Goal: Task Accomplishment & Management: Use online tool/utility

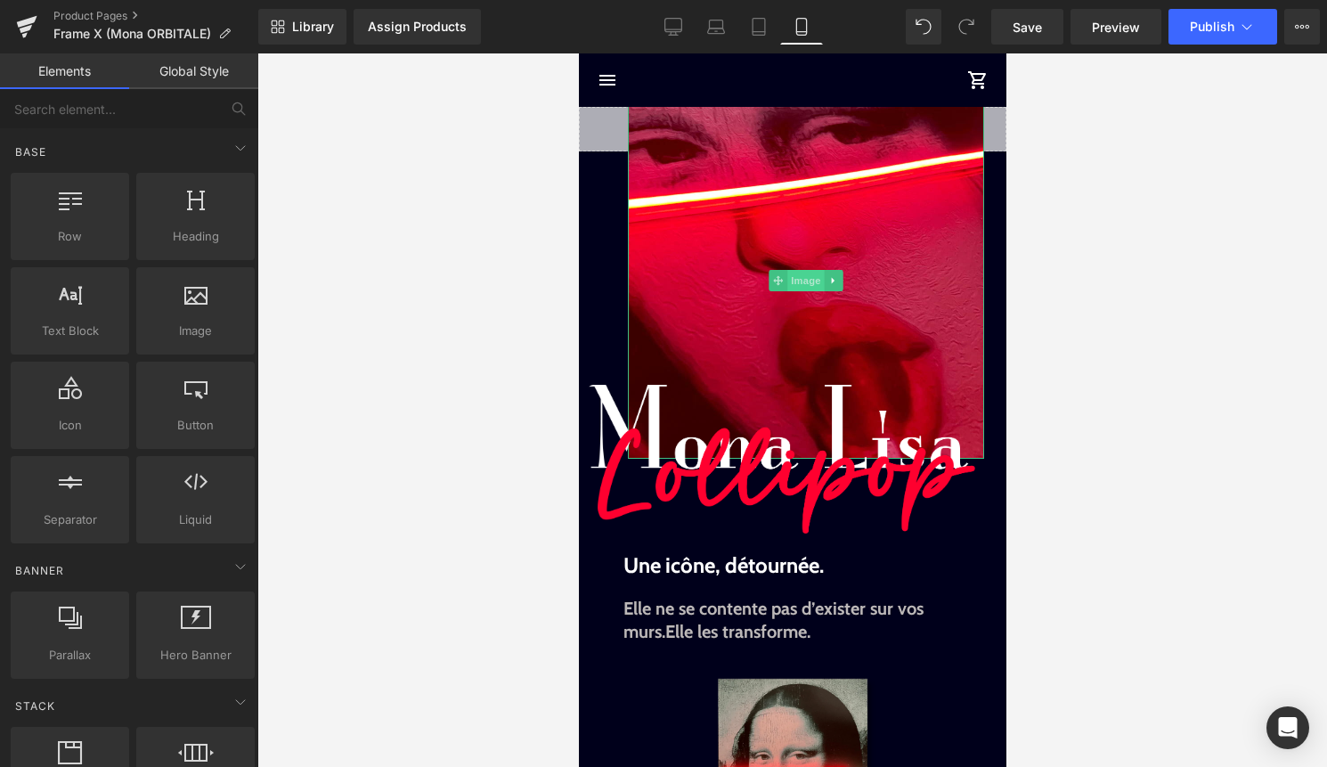
click at [800, 278] on span "Image" at bounding box center [804, 280] width 37 height 21
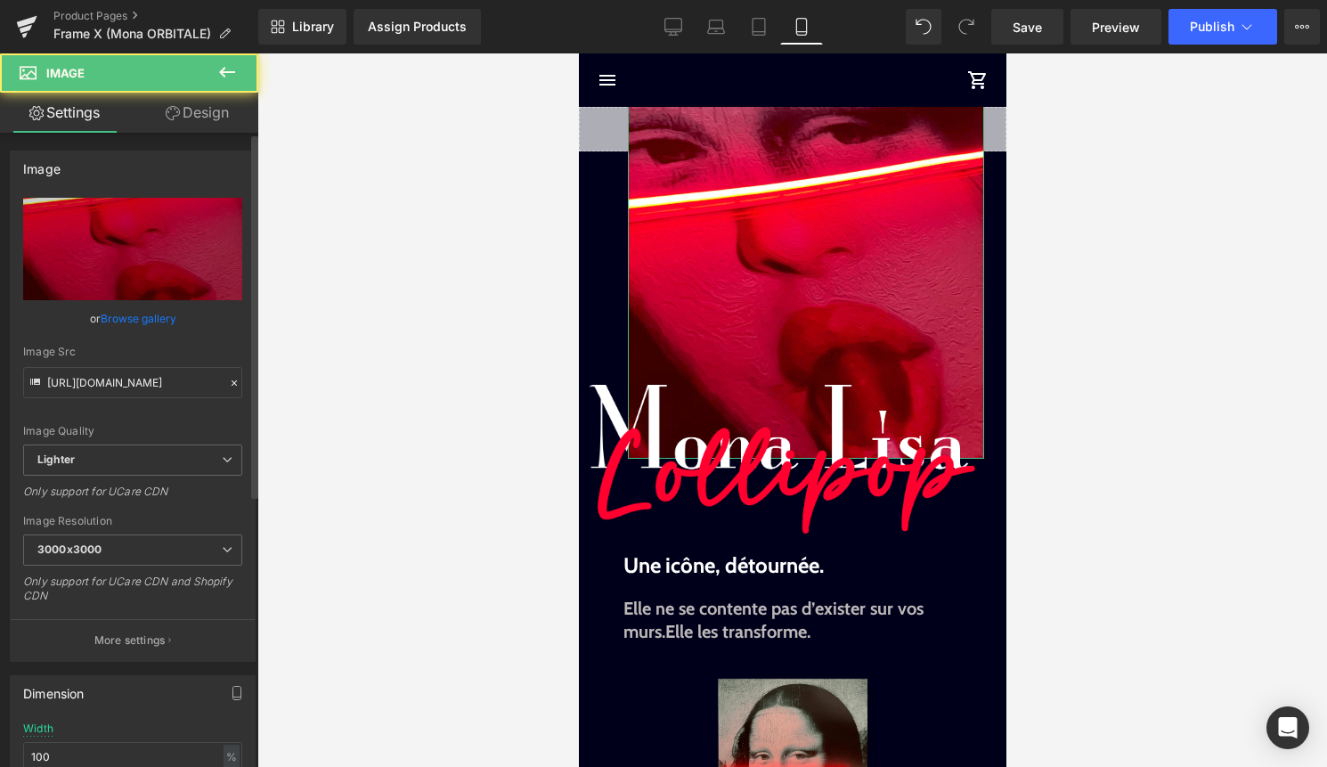
click at [141, 317] on link "Browse gallery" at bounding box center [139, 318] width 76 height 31
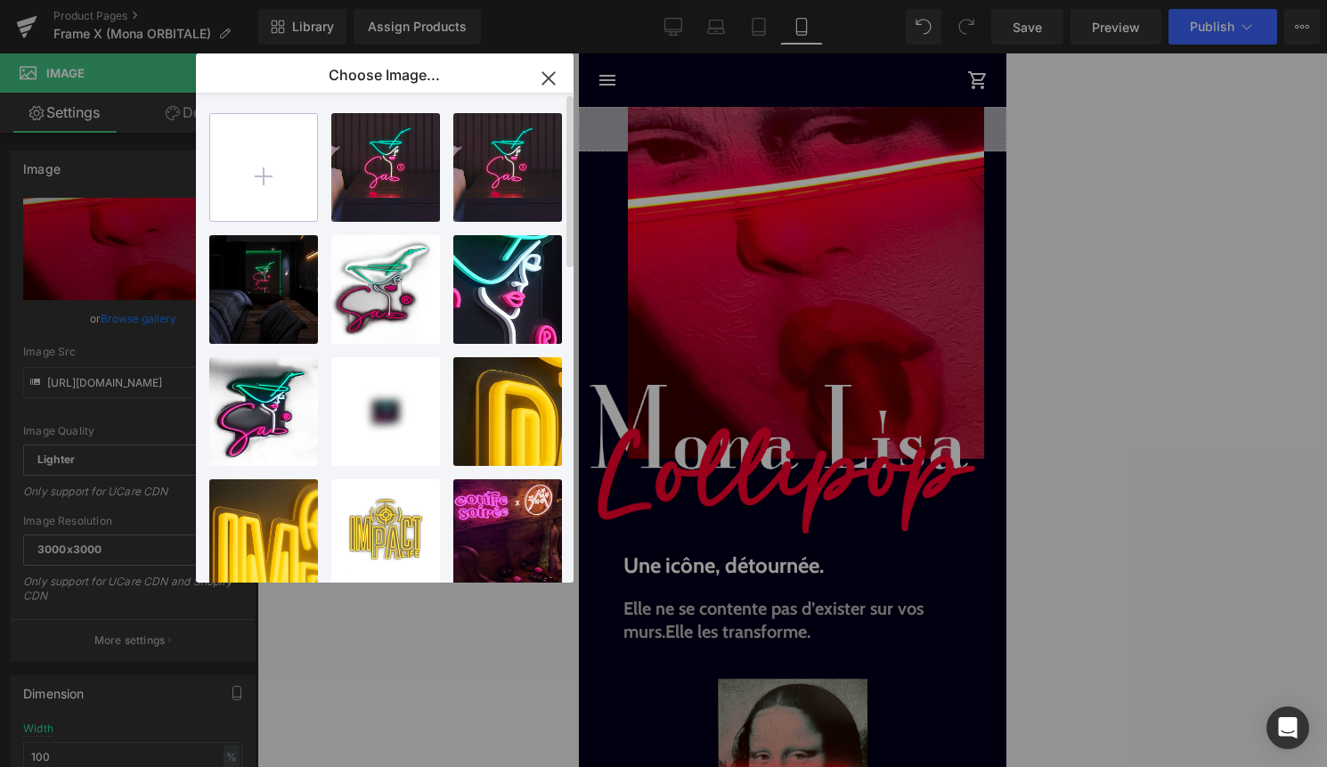
click at [261, 180] on input "file" at bounding box center [263, 167] width 107 height 107
type input "C:\fakepath\gioconda-astronaut-led-wall-art-929581.webp"
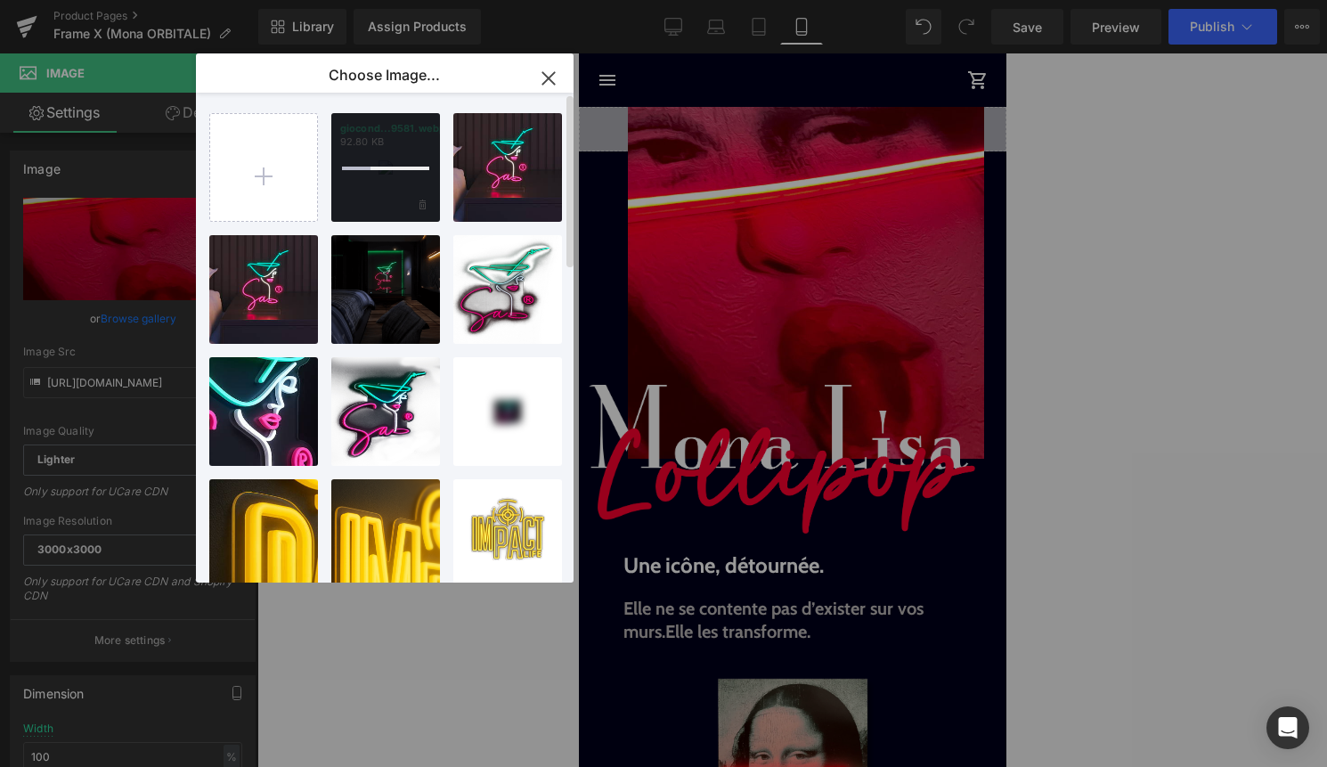
click at [428, 208] on div at bounding box center [385, 167] width 109 height 109
click at [307, 182] on input "file" at bounding box center [263, 167] width 107 height 107
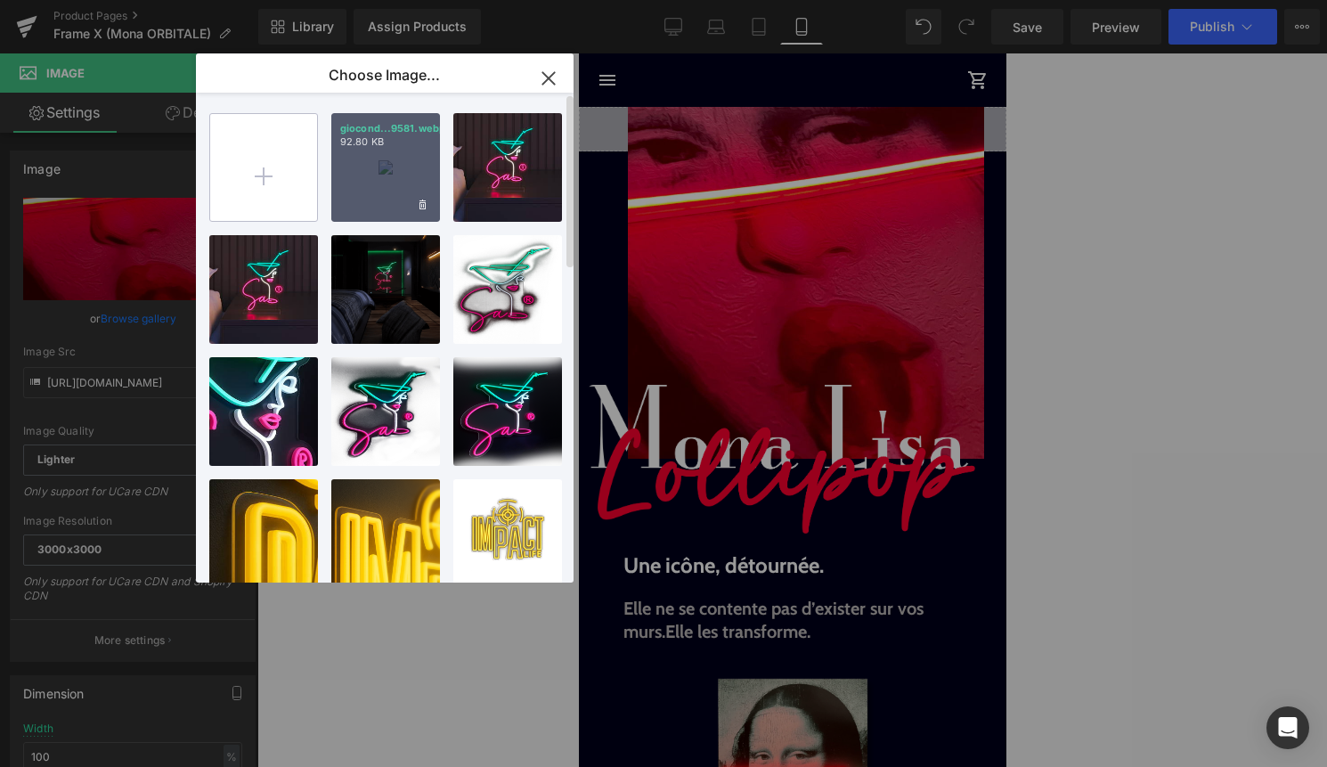
type input "C:\fakepath\gioconda-astronaut-led-wall-art-929581.webp"
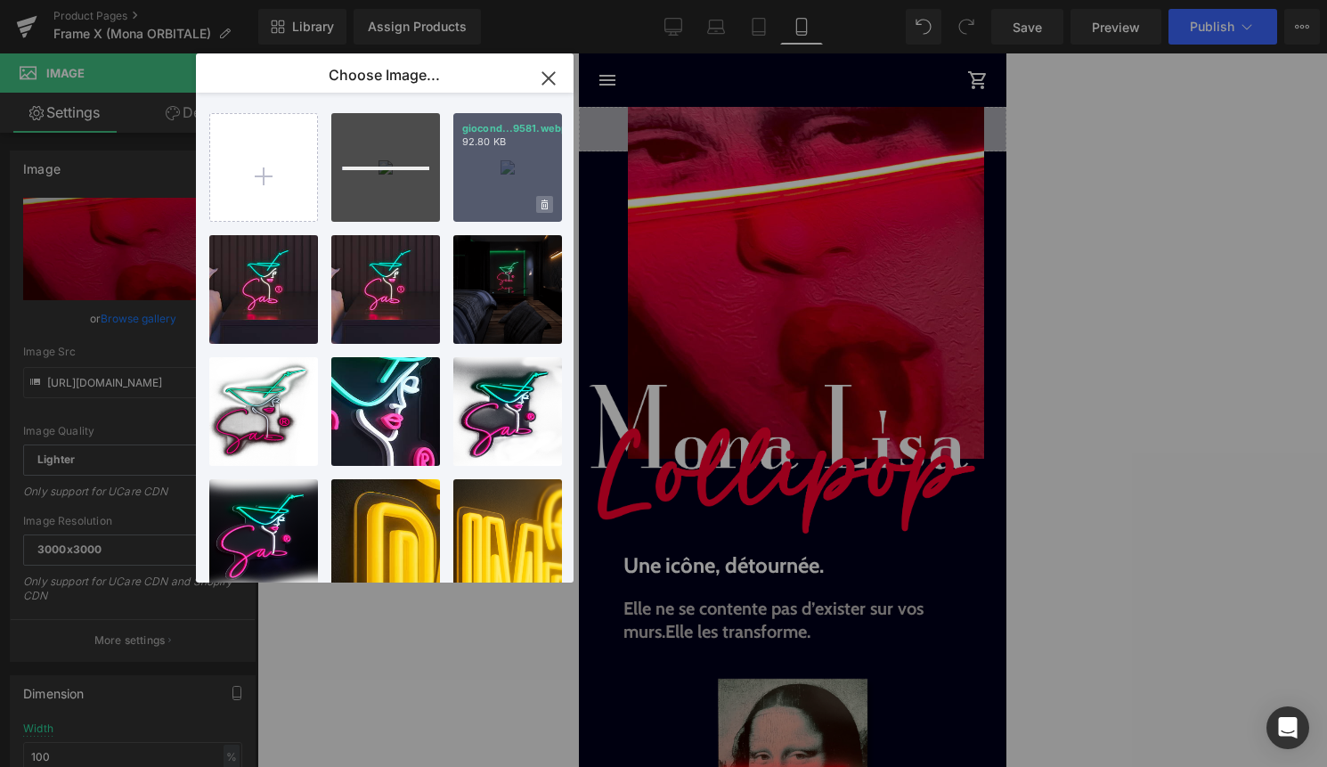
click at [545, 207] on icon at bounding box center [545, 205] width 6 height 10
click at [491, 201] on span "Yes" at bounding box center [484, 204] width 45 height 19
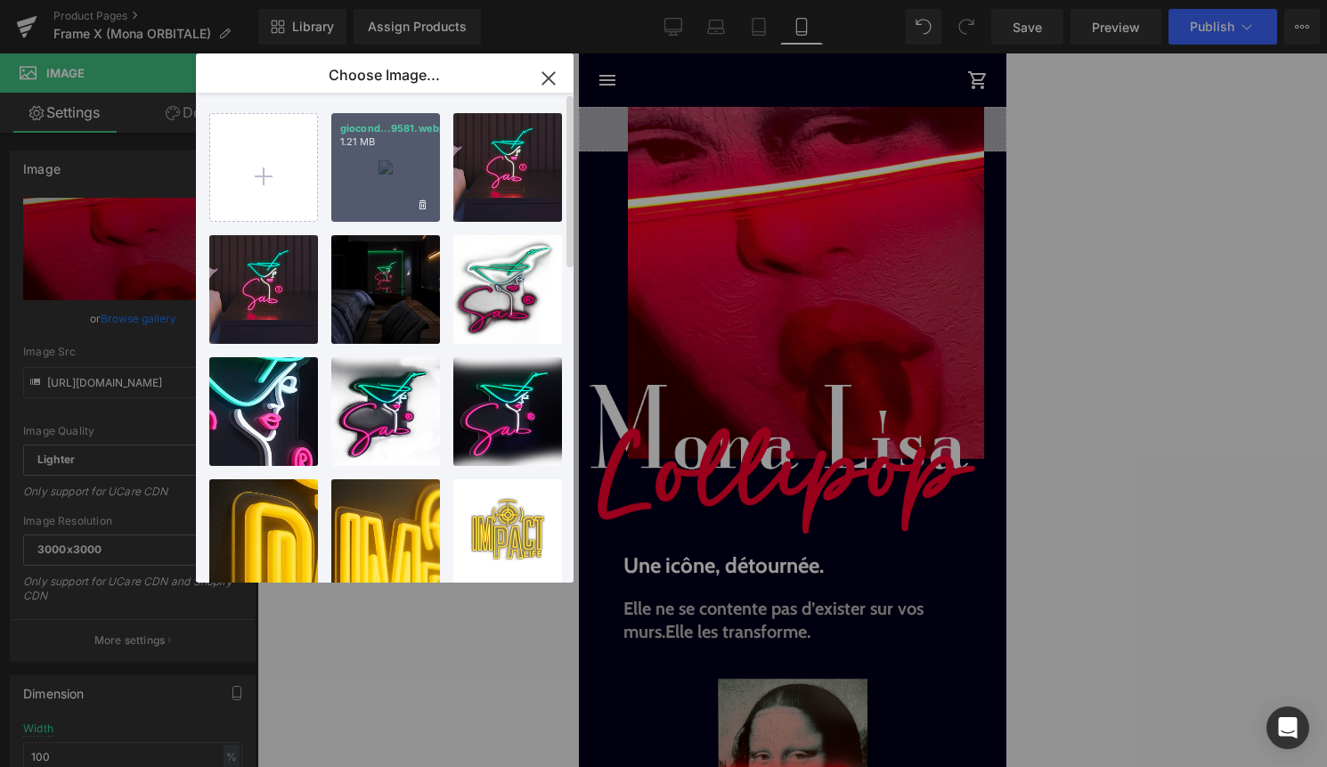
click at [408, 193] on div "giocond...9581.webp 1.21 MB" at bounding box center [385, 167] width 109 height 109
type input "[URL][DOMAIN_NAME]"
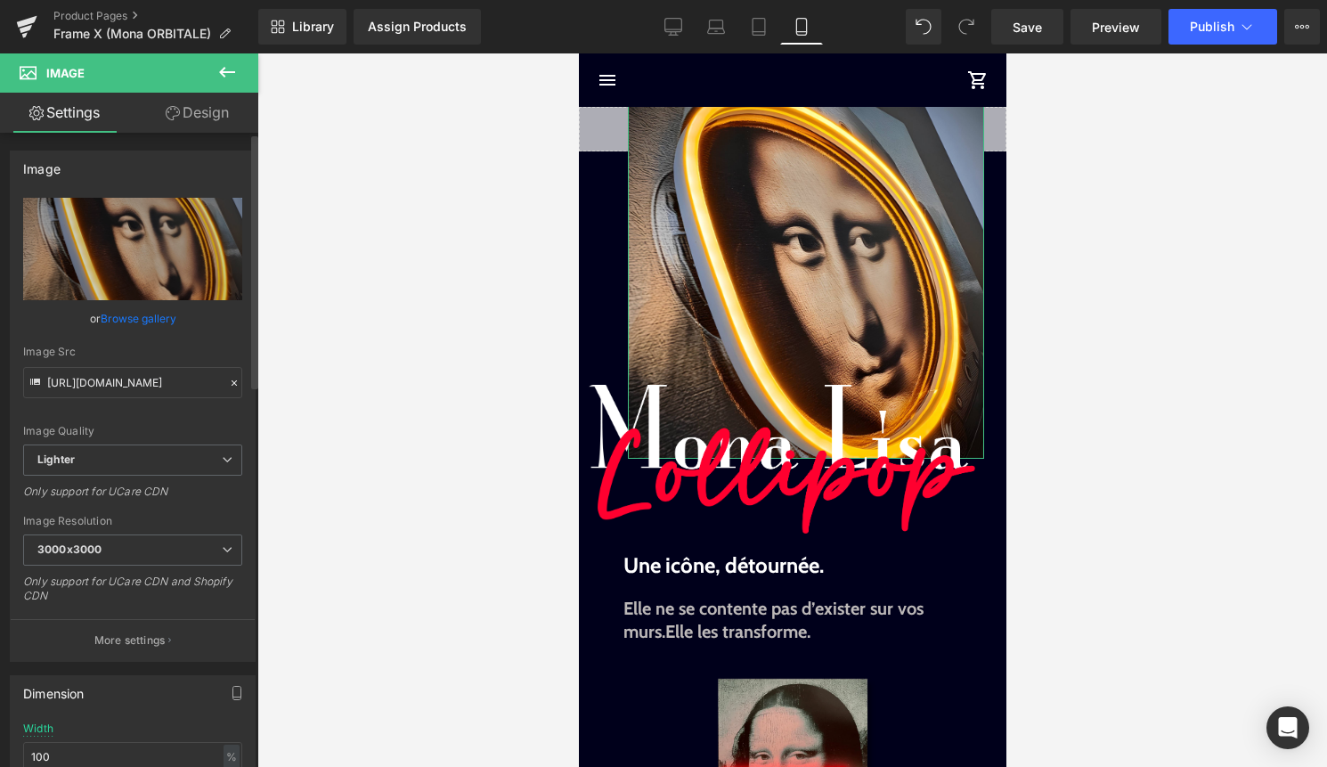
click at [151, 320] on link "Browse gallery" at bounding box center [139, 318] width 76 height 31
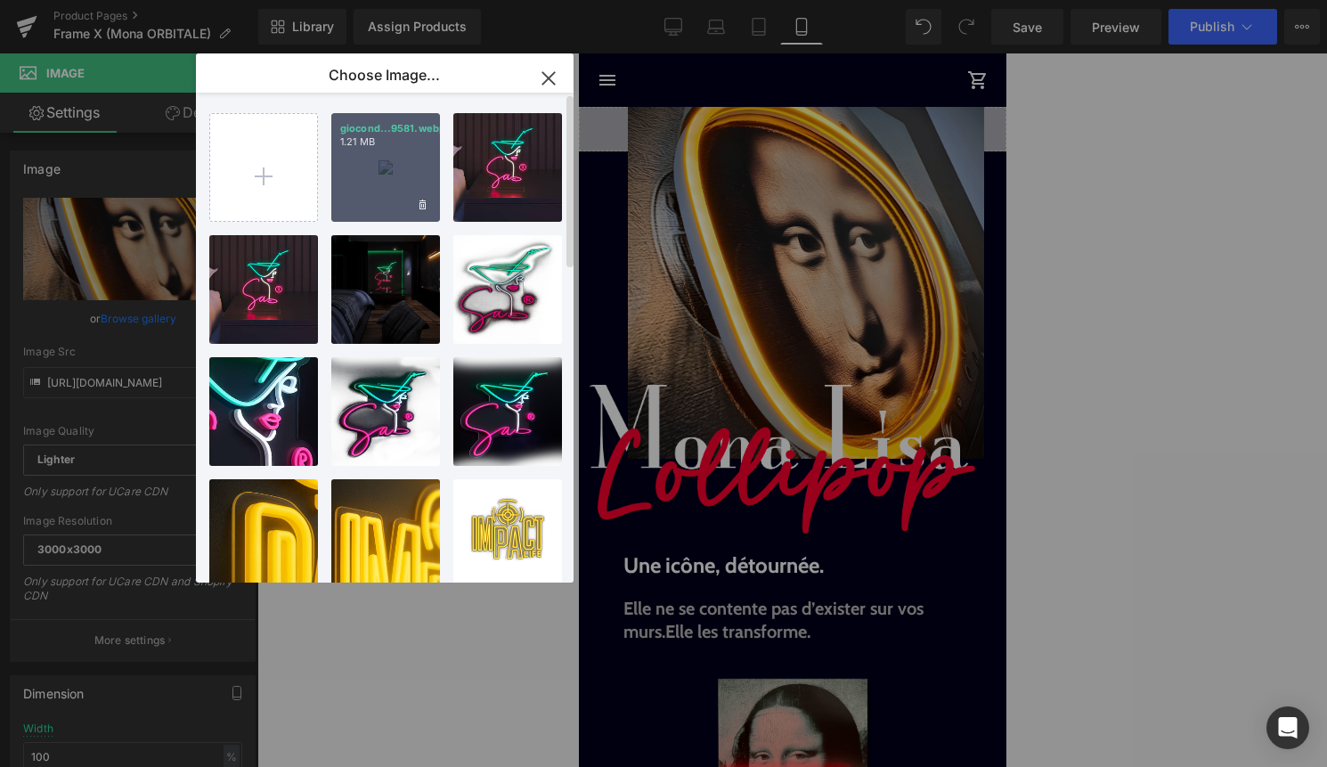
click at [383, 172] on div "giocond...9581.webp 1.21 MB" at bounding box center [385, 167] width 109 height 109
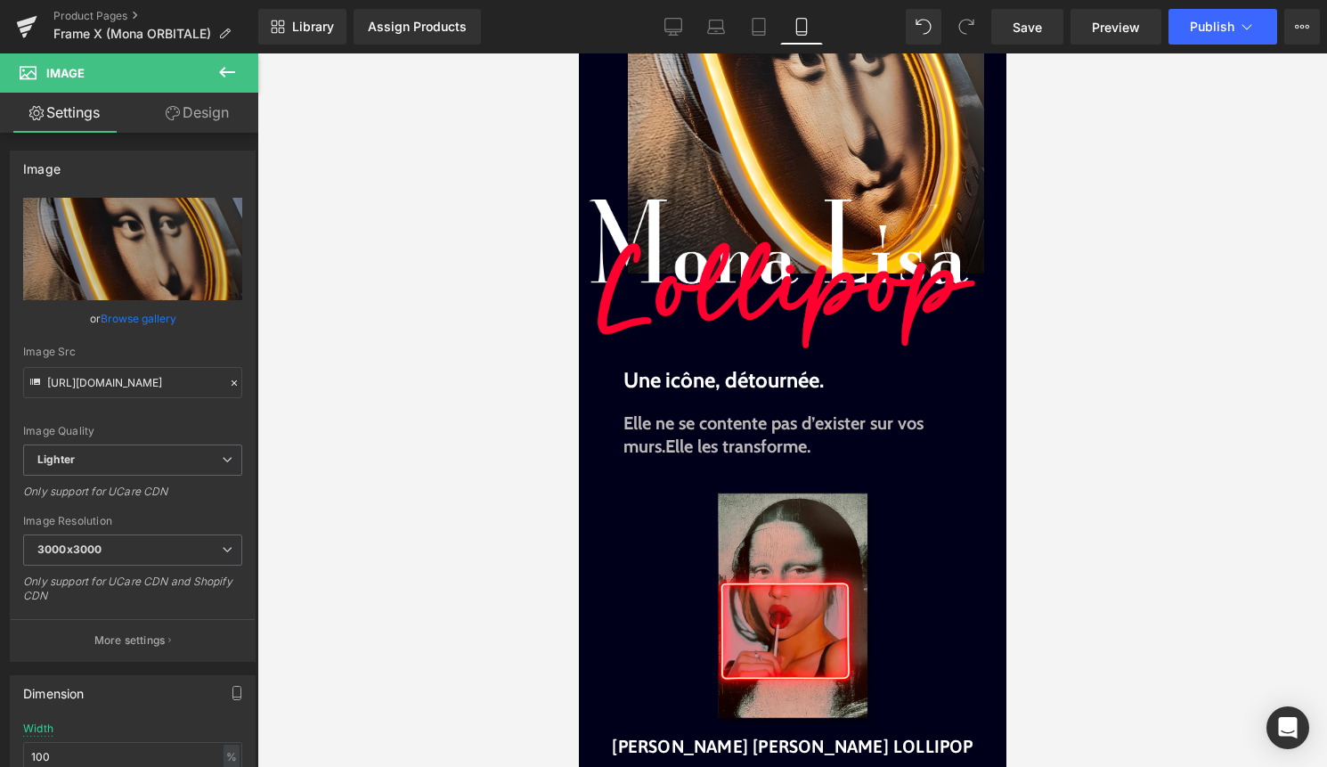
scroll to position [190, 0]
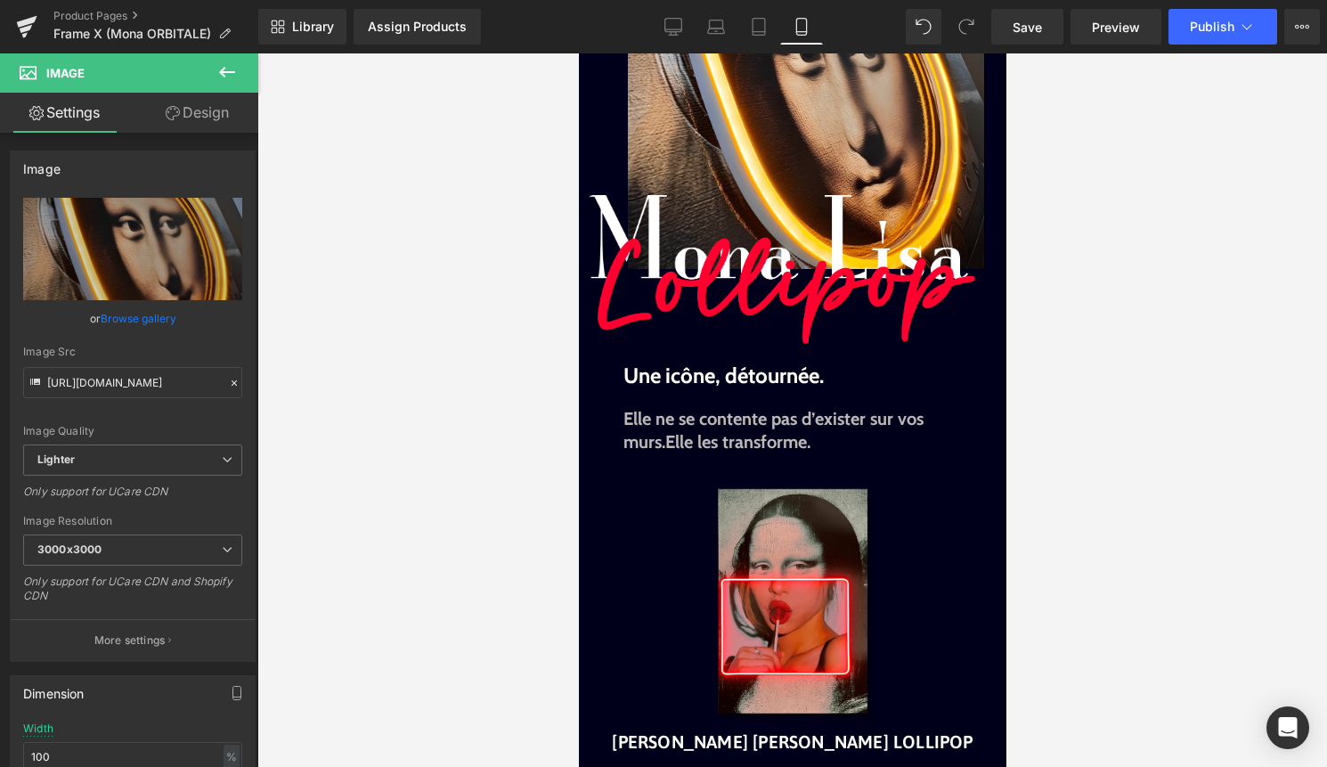
click at [794, 599] on div "Sale Off (P) Image" at bounding box center [792, 603] width 410 height 246
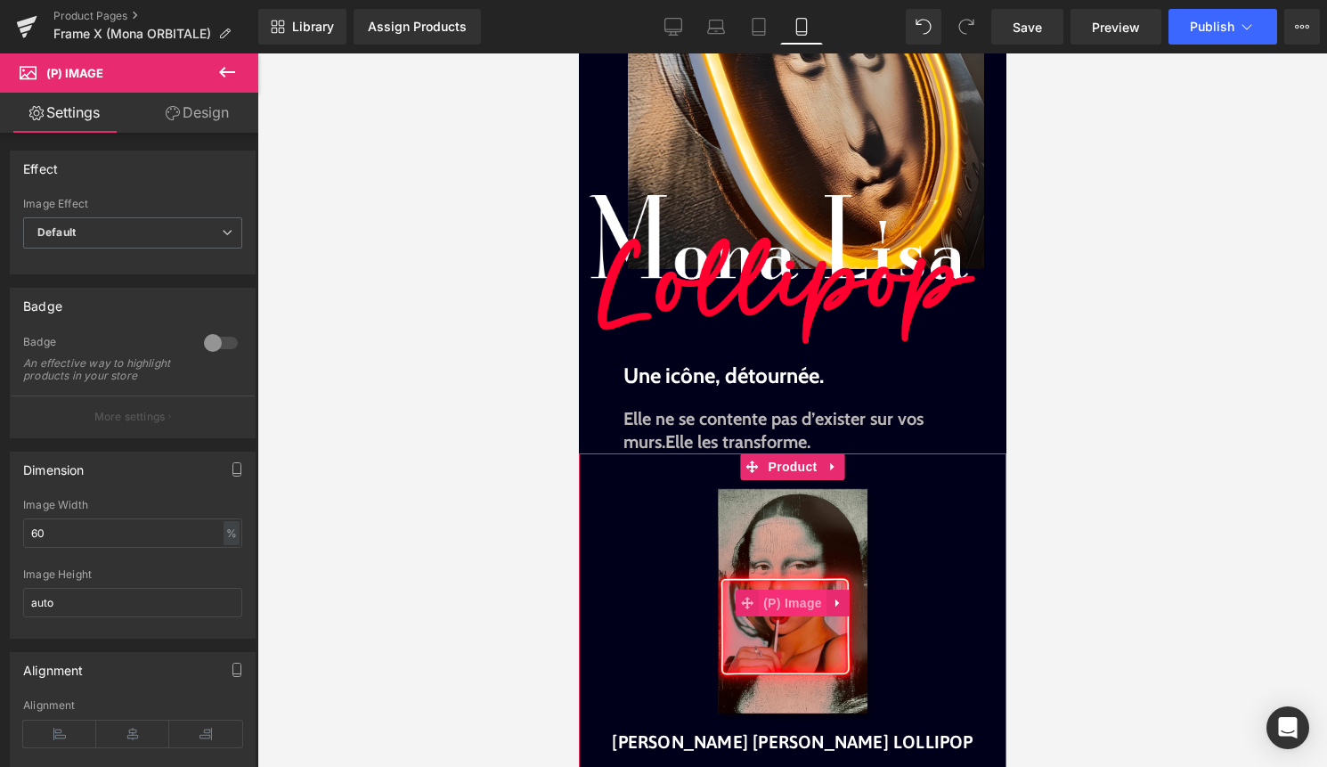
click at [794, 603] on span "(P) Image" at bounding box center [792, 603] width 68 height 27
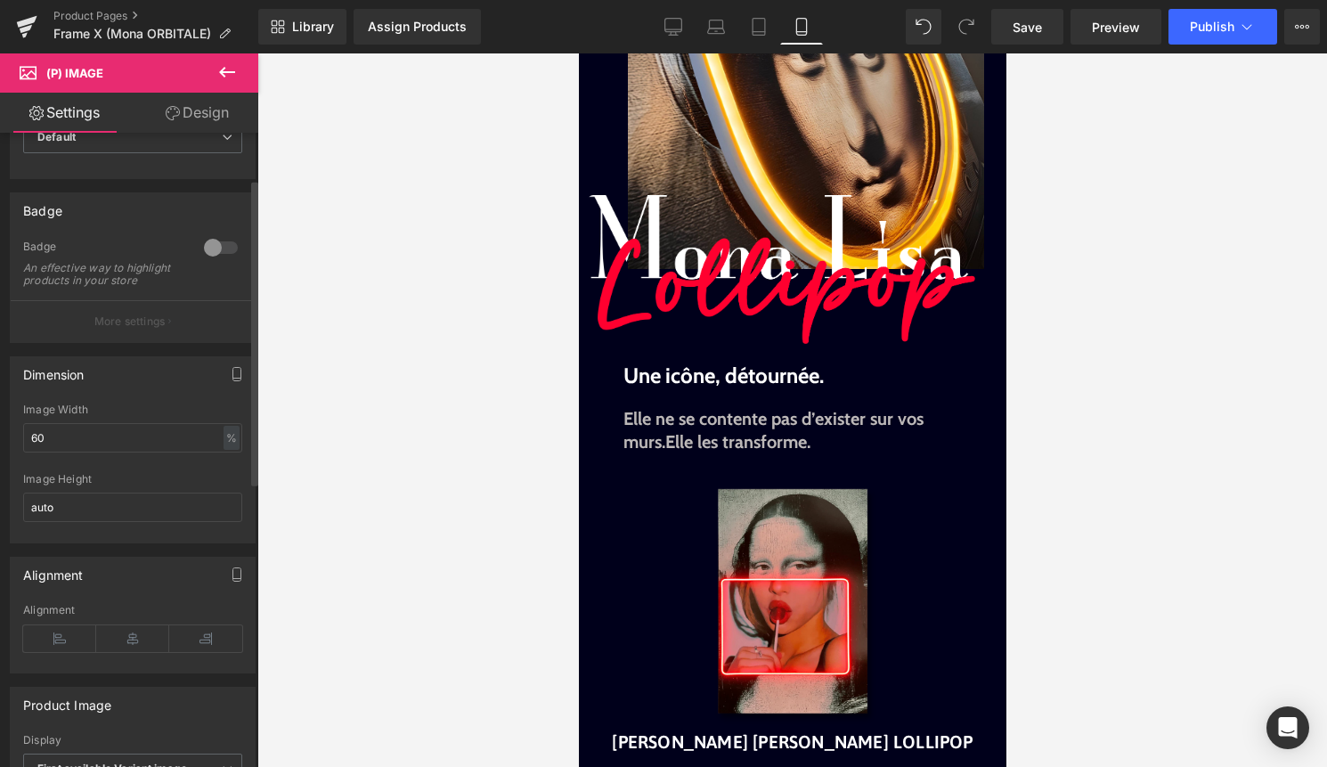
scroll to position [0, 0]
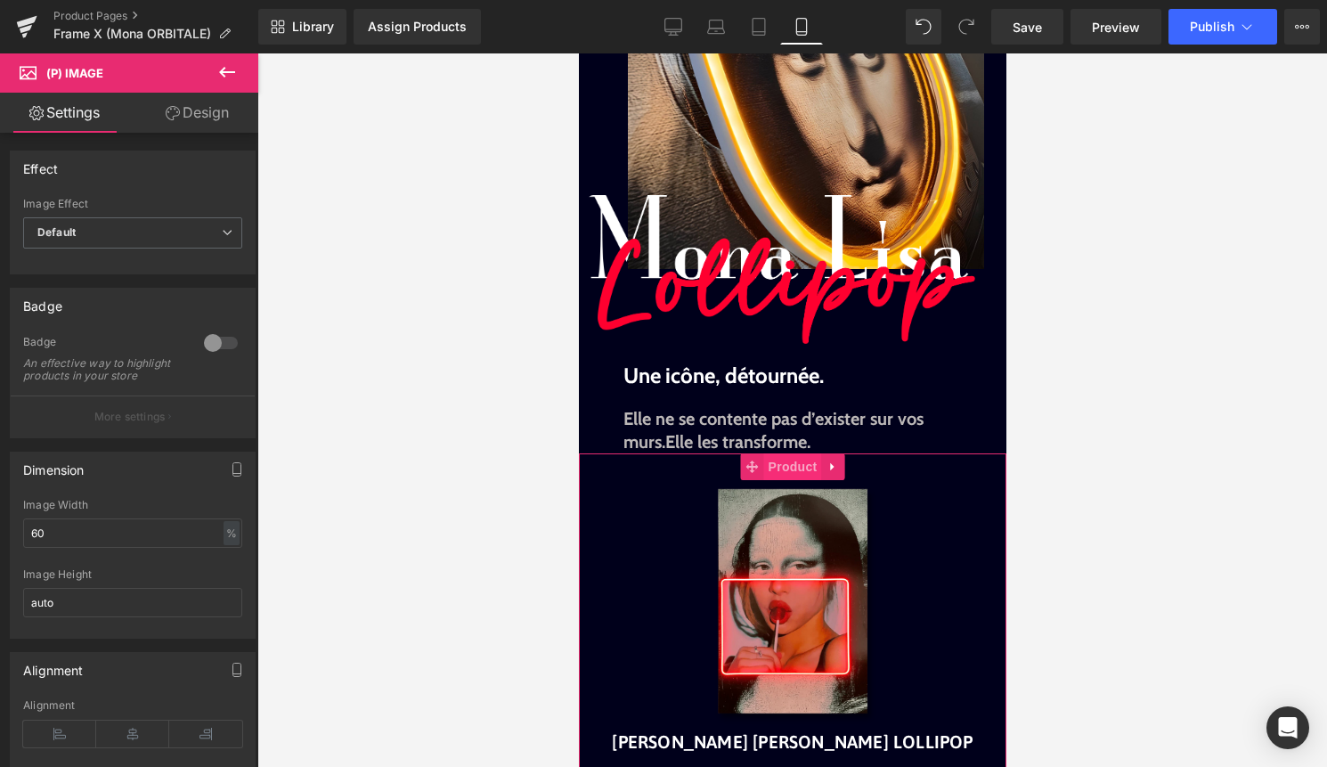
click at [789, 459] on span "Product" at bounding box center [792, 466] width 58 height 27
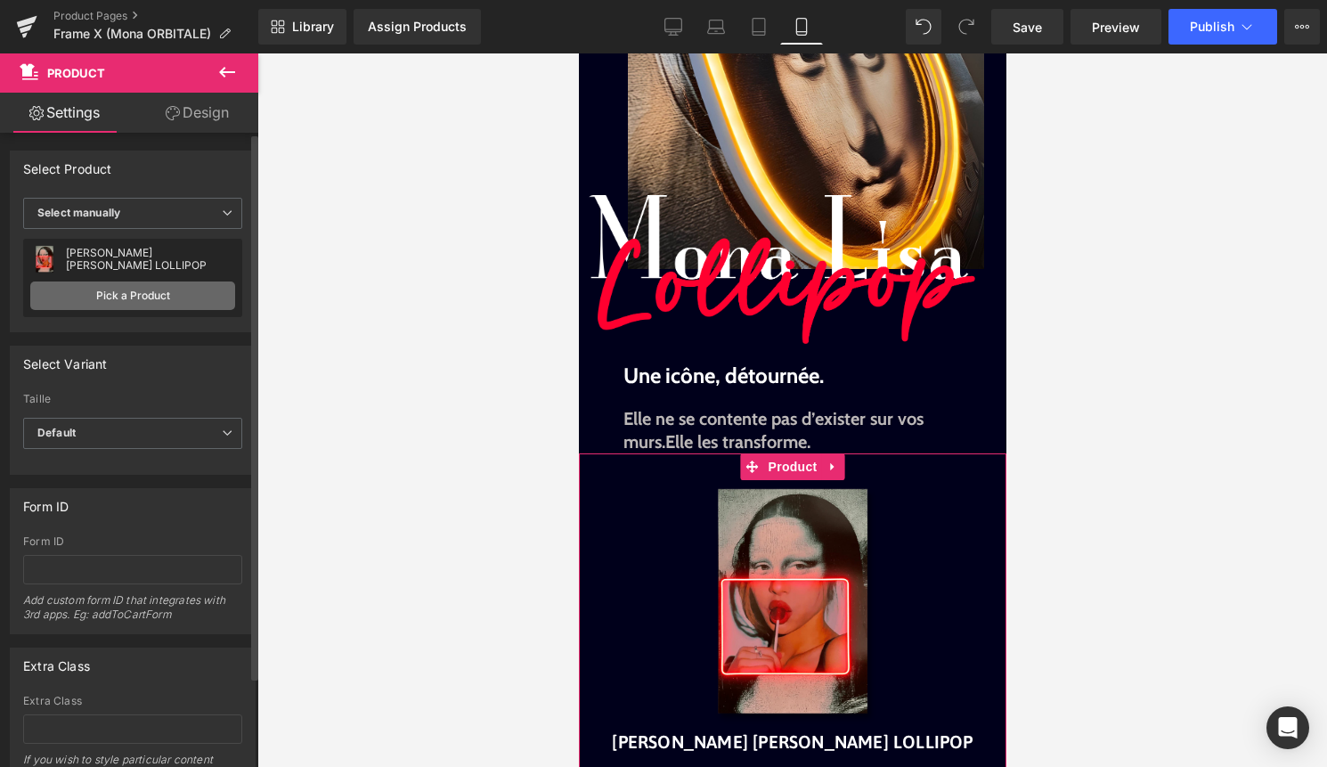
click at [157, 300] on link "Pick a Product" at bounding box center [132, 295] width 205 height 29
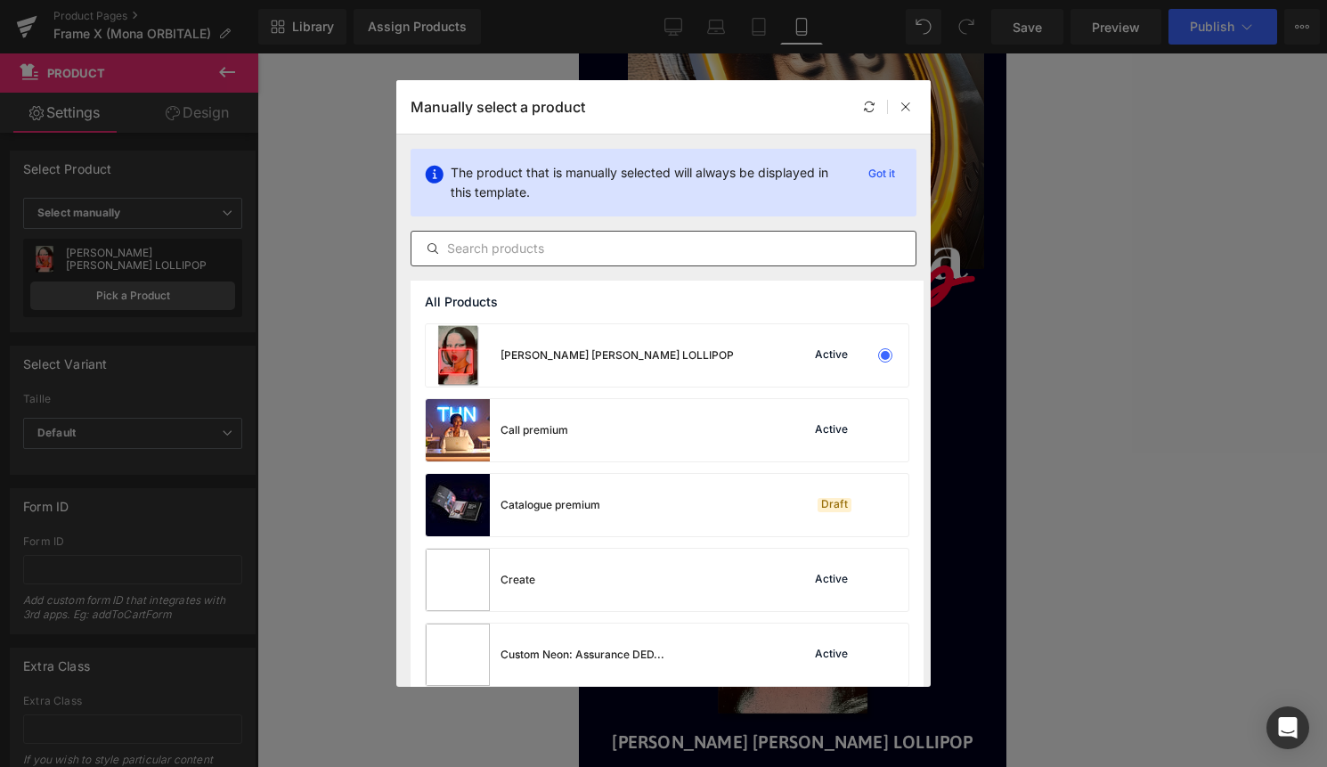
click at [615, 251] on input "text" at bounding box center [664, 248] width 504 height 21
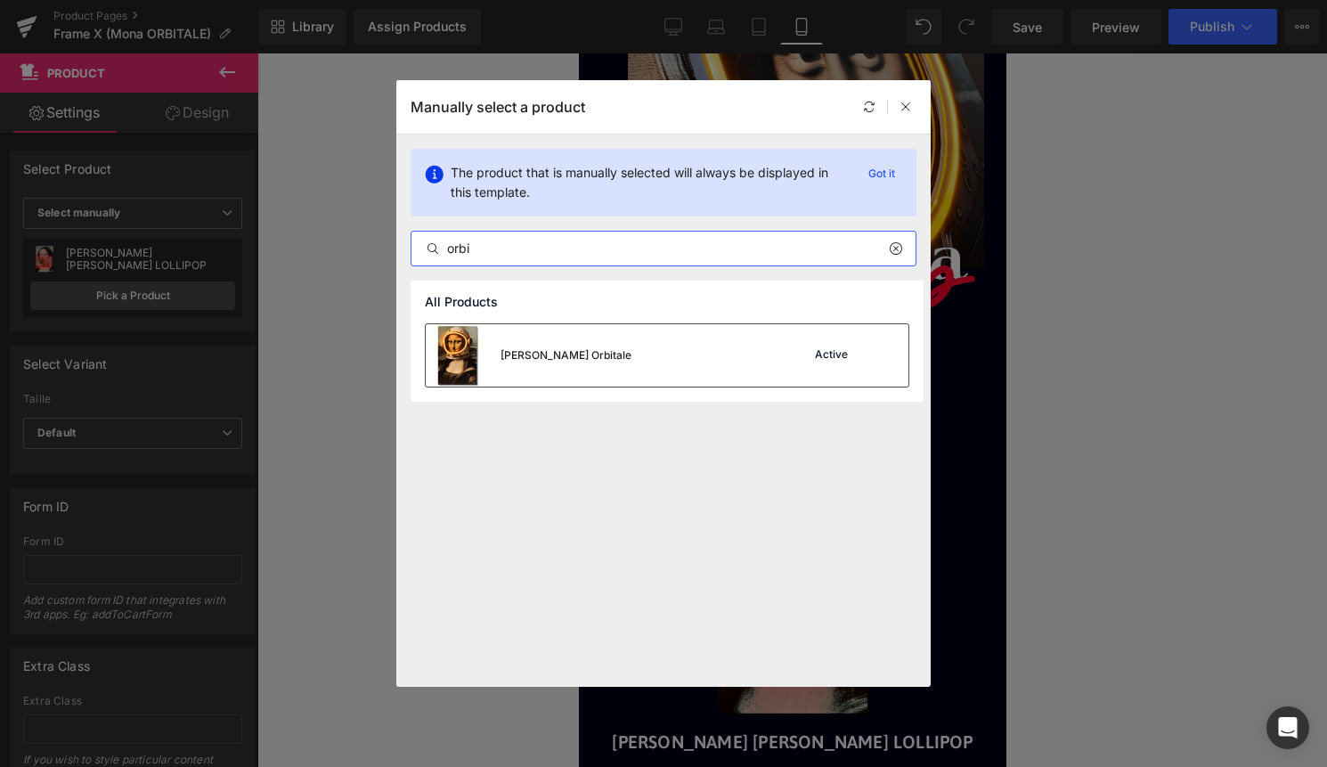
type input "orbi"
click at [789, 359] on div "Active" at bounding box center [848, 355] width 121 height 25
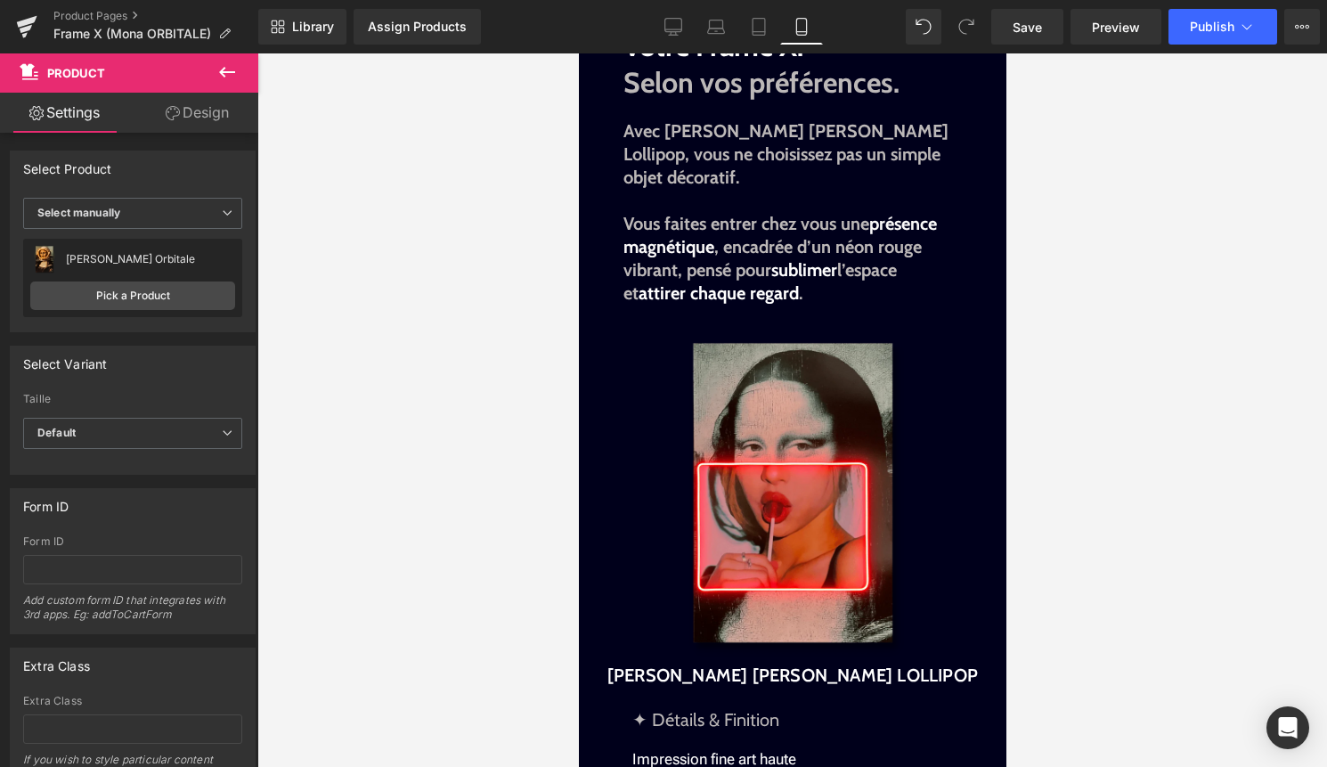
scroll to position [1509, 0]
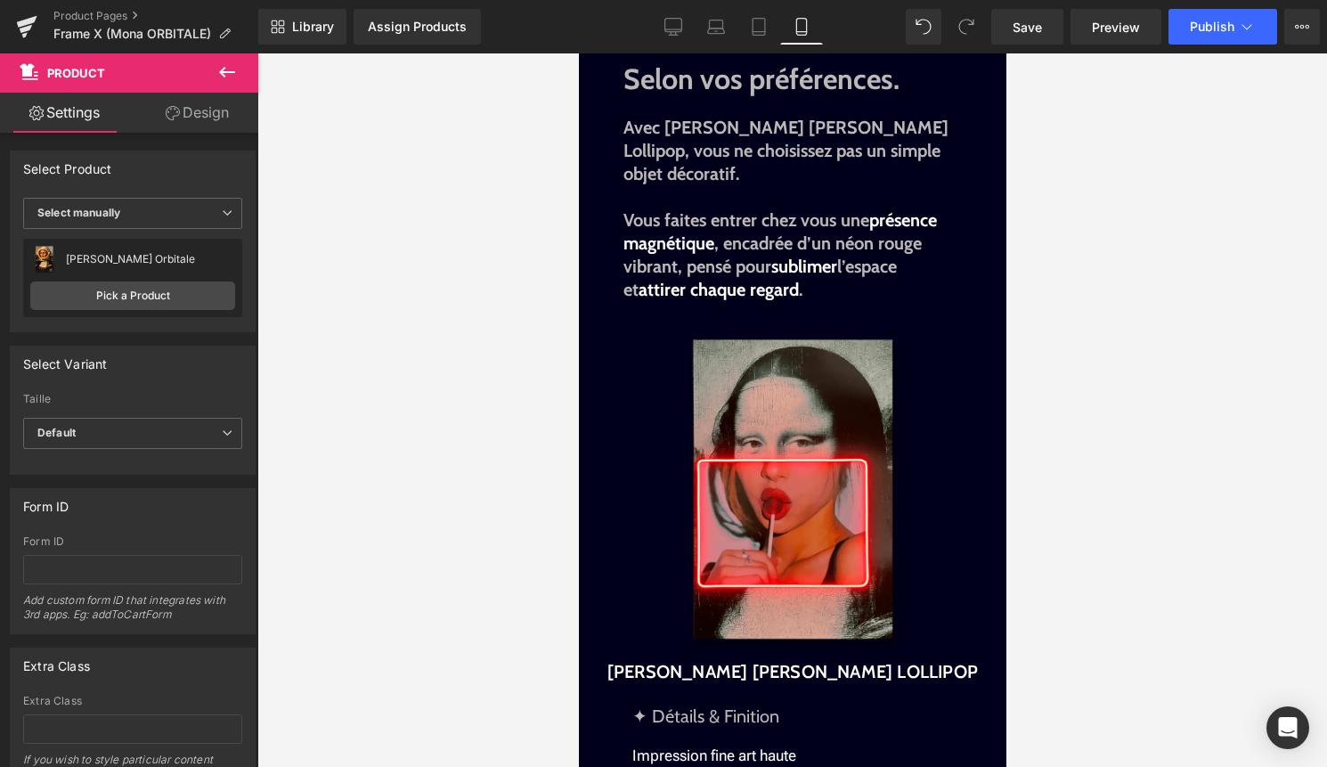
click at [771, 462] on img at bounding box center [792, 492] width 328 height 328
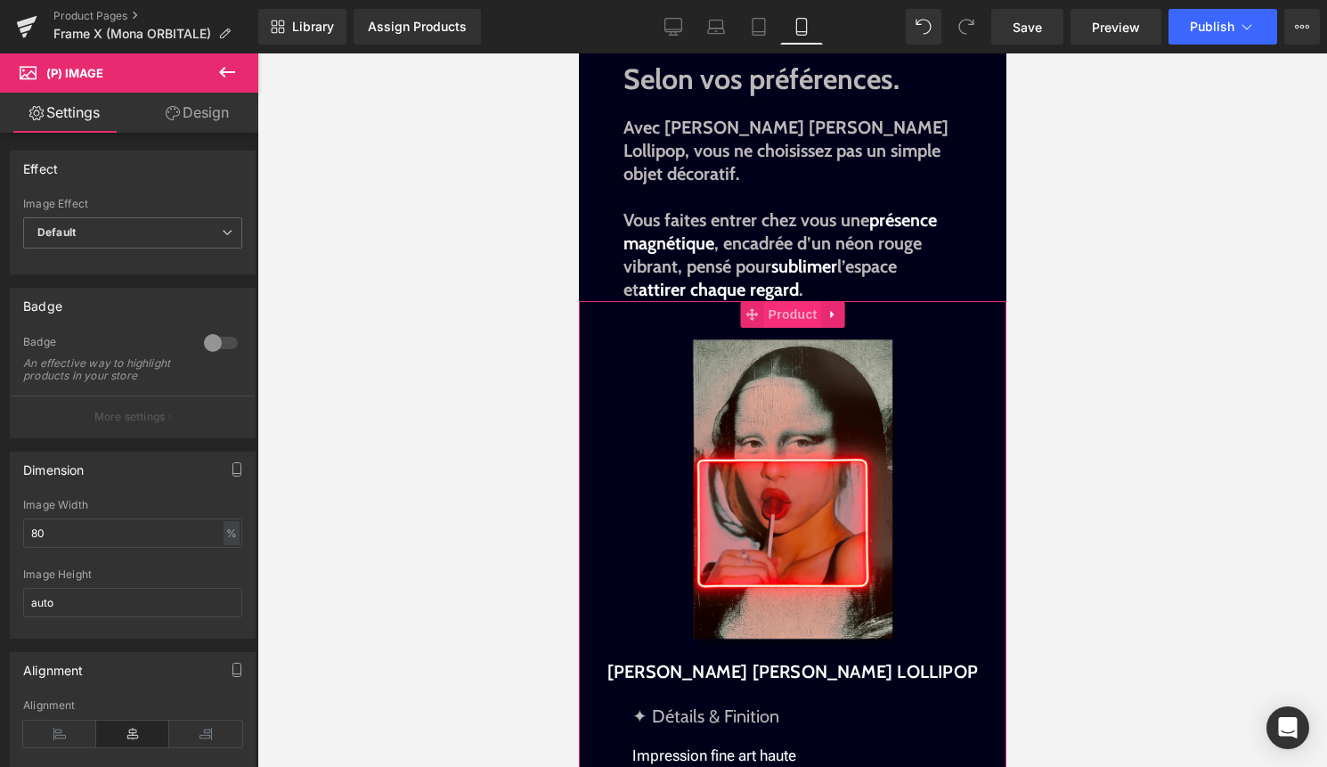
click at [789, 301] on span "Product" at bounding box center [792, 314] width 58 height 27
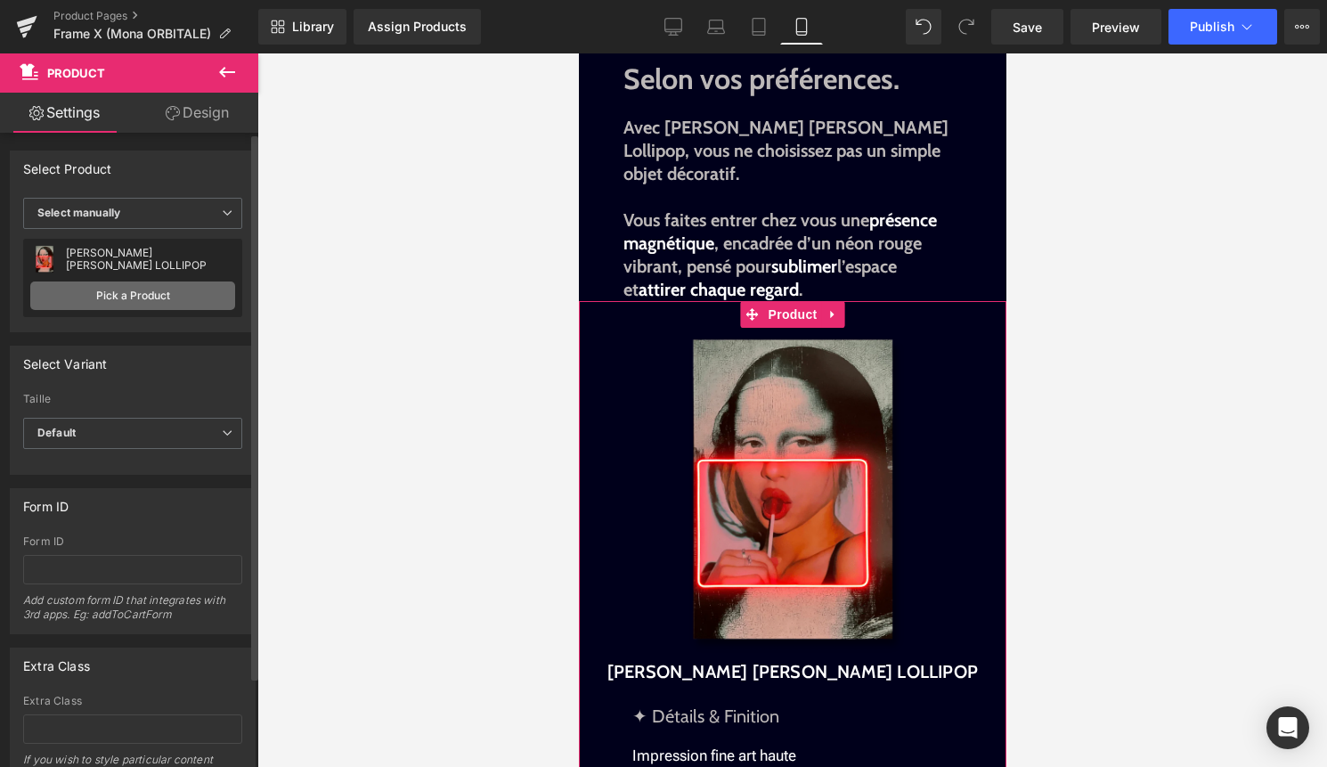
click at [190, 297] on link "Pick a Product" at bounding box center [132, 295] width 205 height 29
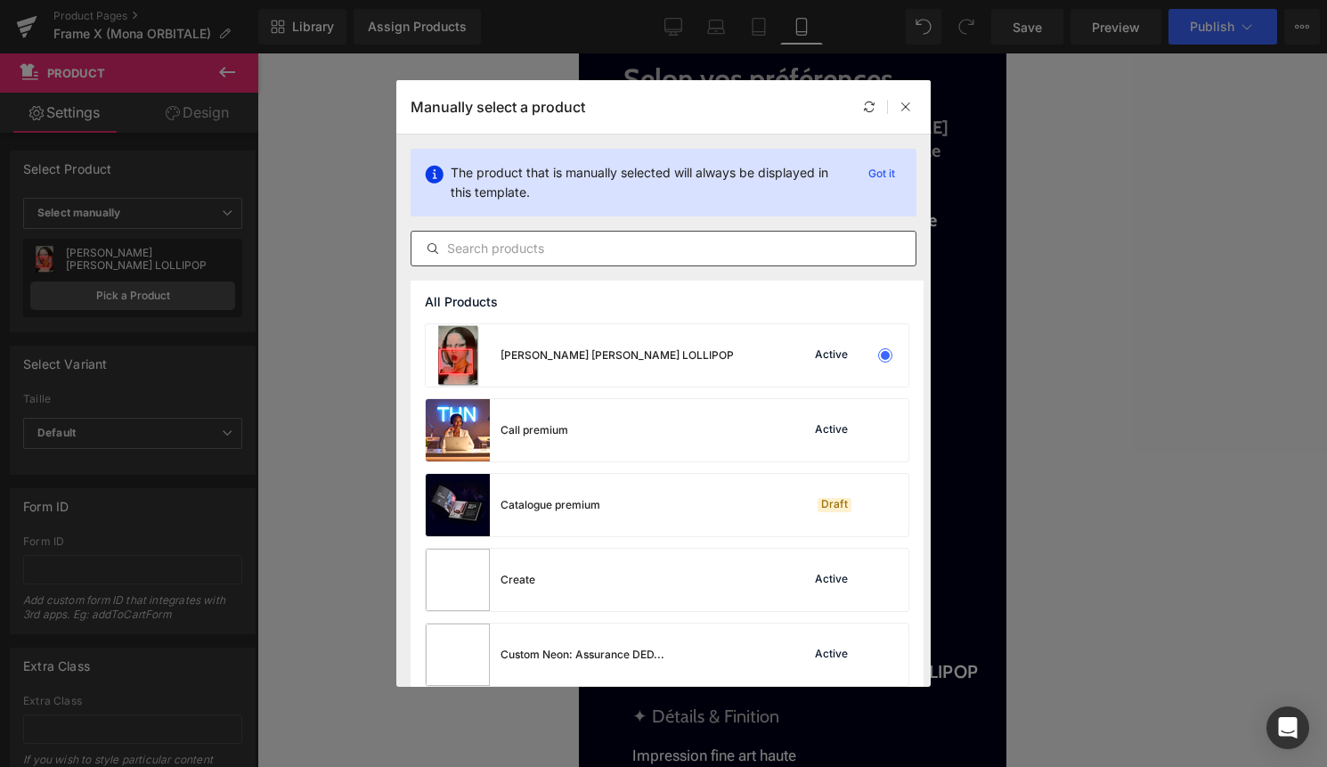
click at [658, 260] on div at bounding box center [664, 249] width 506 height 36
click at [664, 247] on input "text" at bounding box center [664, 248] width 504 height 21
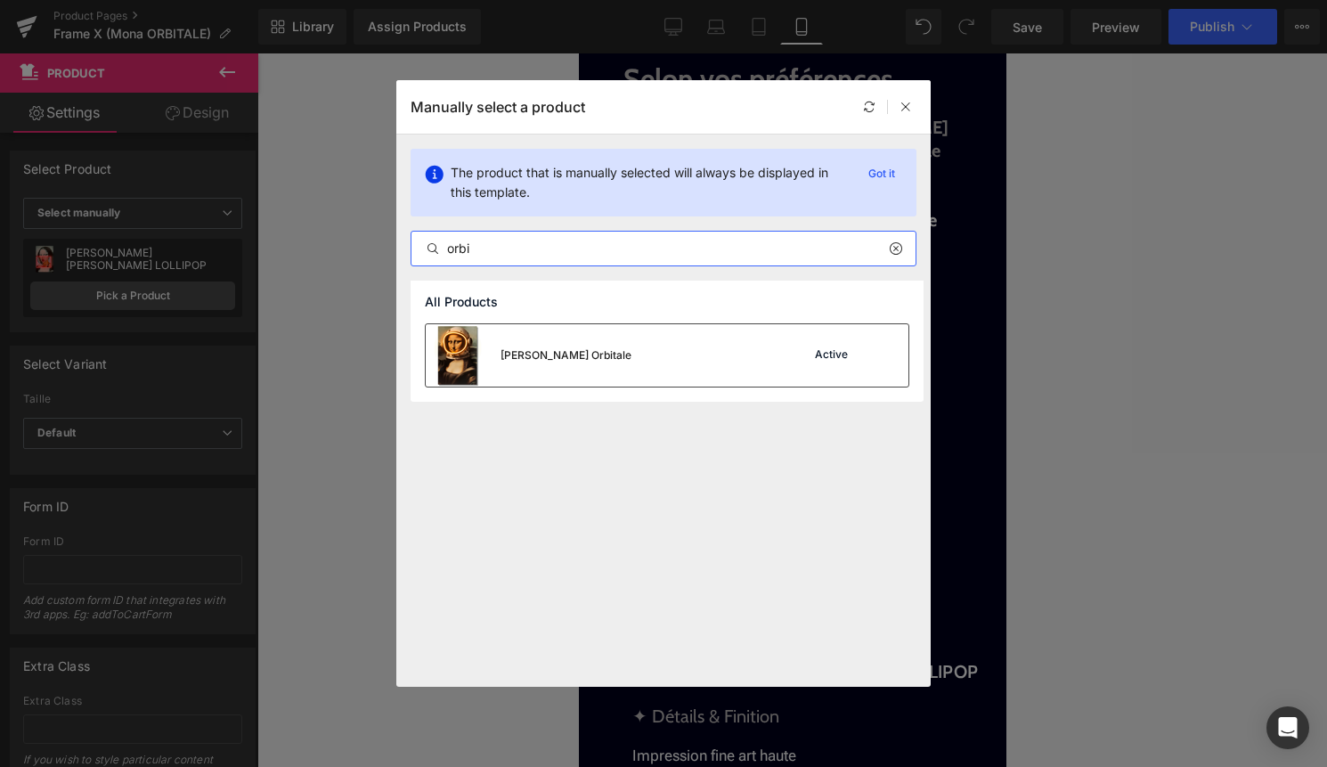
type input "orbi"
click at [648, 369] on div "[PERSON_NAME] Orbitale Active" at bounding box center [667, 355] width 483 height 62
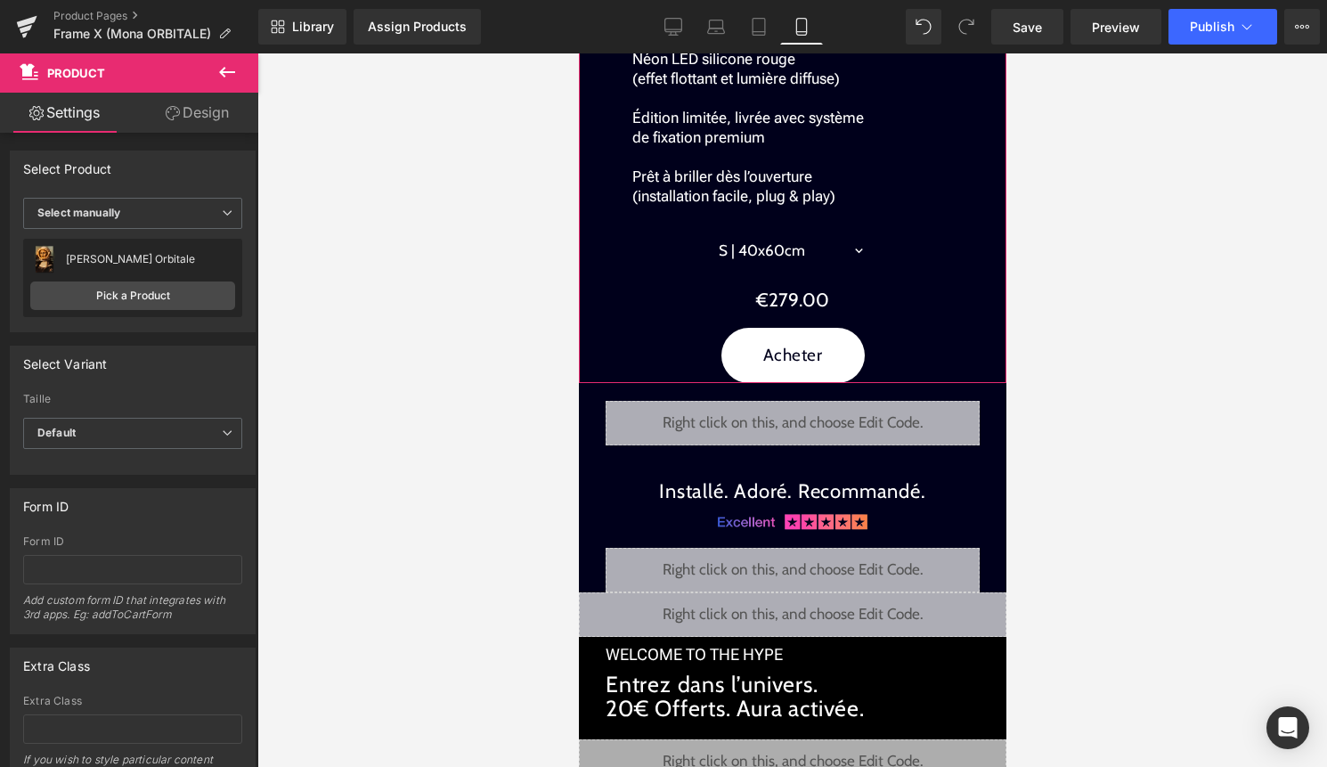
scroll to position [2268, 0]
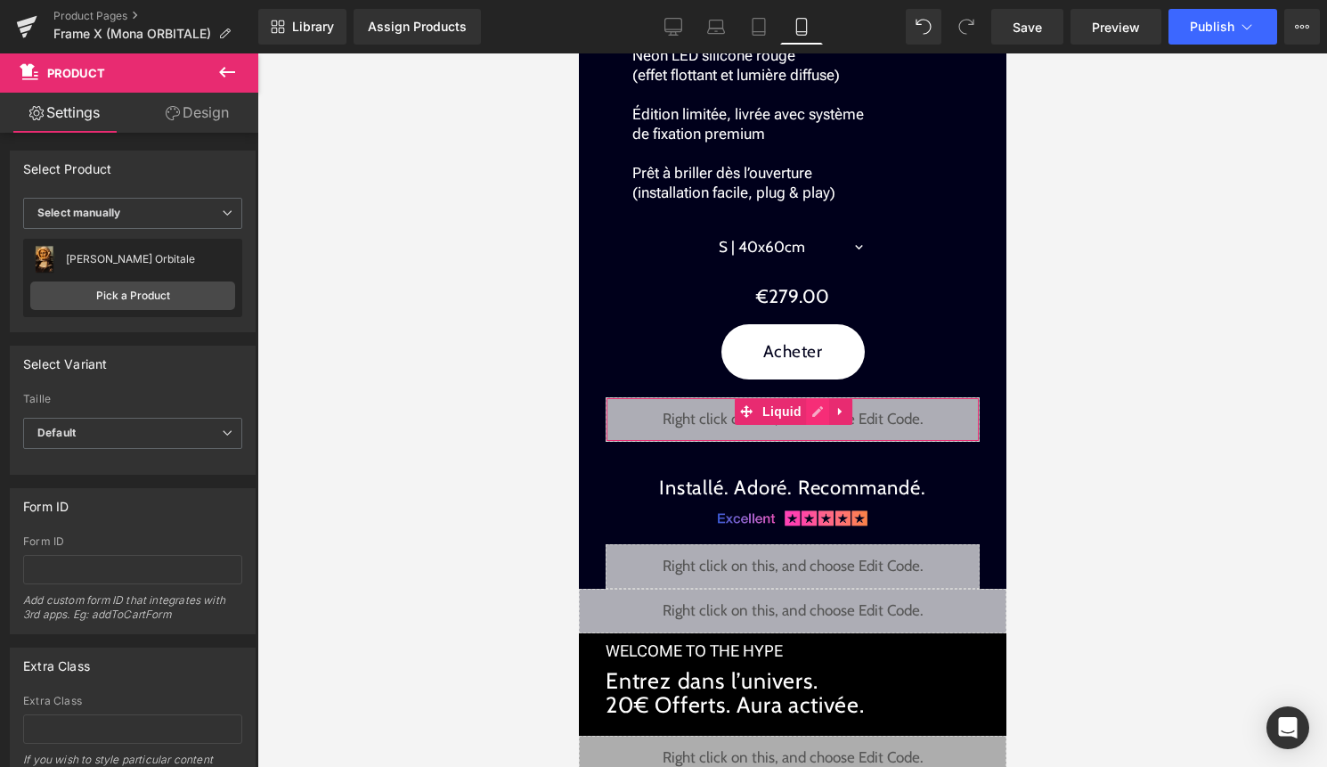
click at [818, 397] on div "Liquid" at bounding box center [792, 419] width 374 height 45
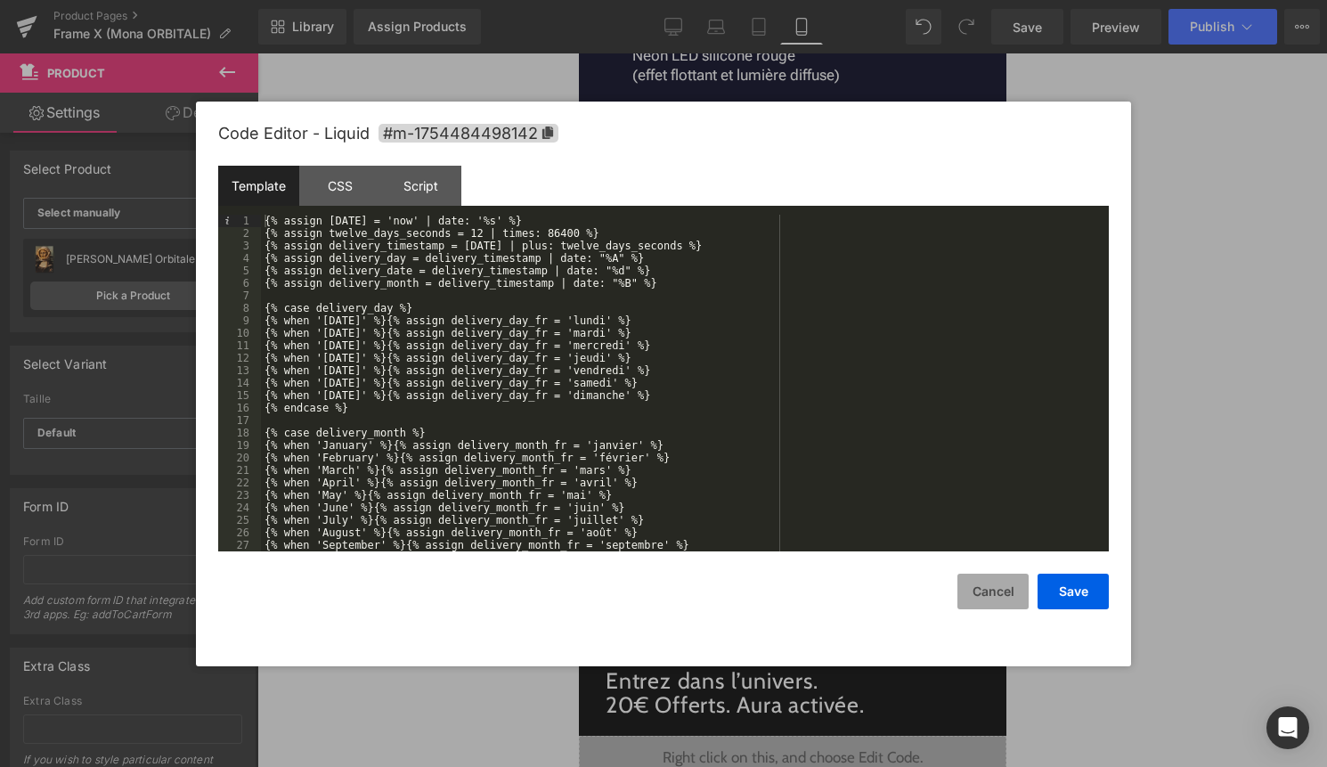
click at [989, 592] on button "Cancel" at bounding box center [992, 592] width 71 height 36
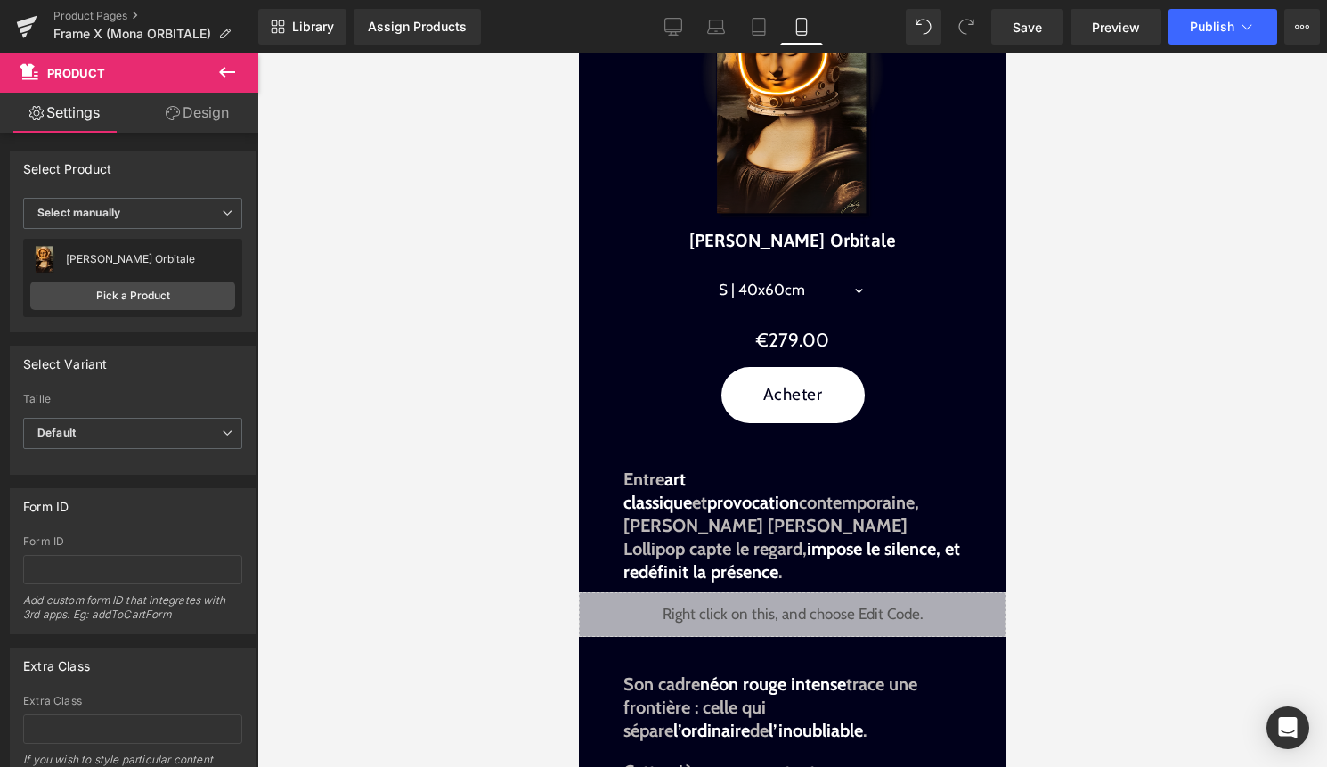
scroll to position [698, 0]
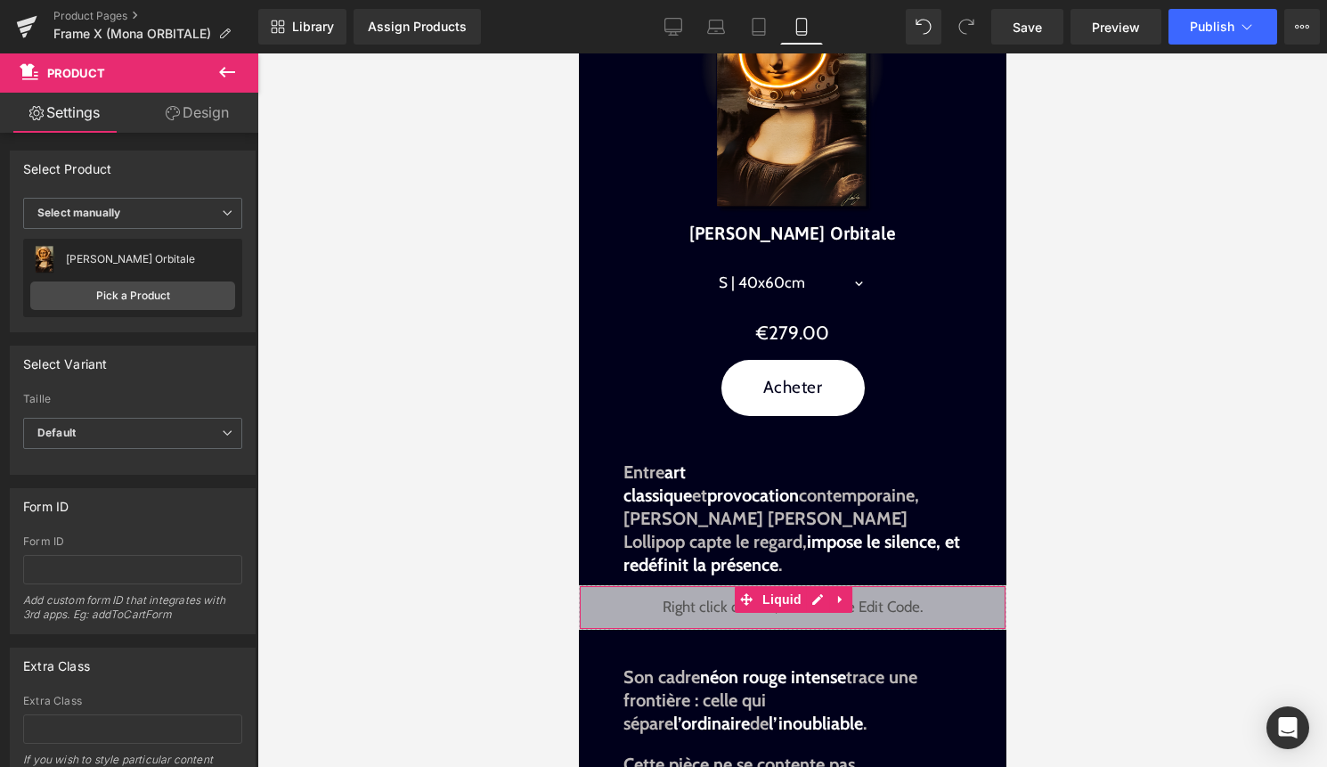
click at [819, 585] on div "Liquid" at bounding box center [792, 607] width 428 height 45
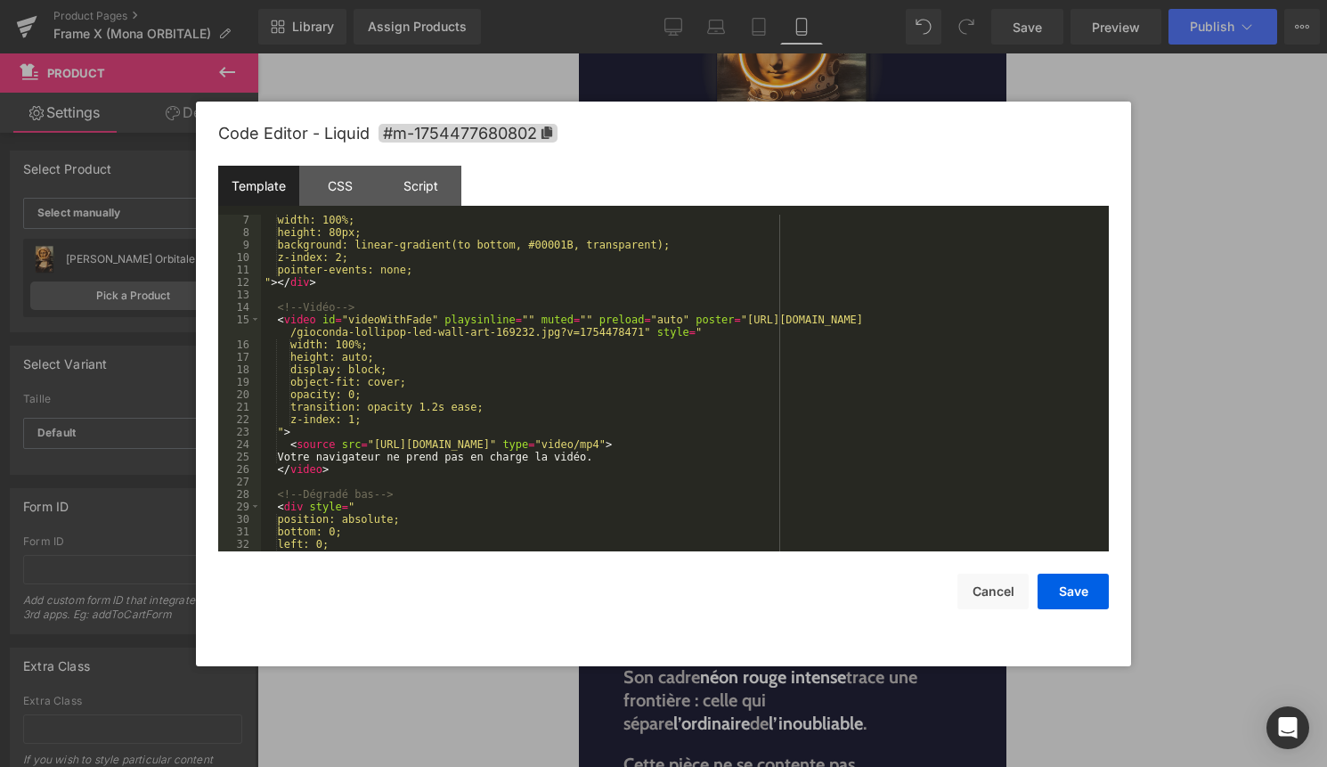
scroll to position [88, 0]
click at [989, 583] on button "Cancel" at bounding box center [992, 592] width 71 height 36
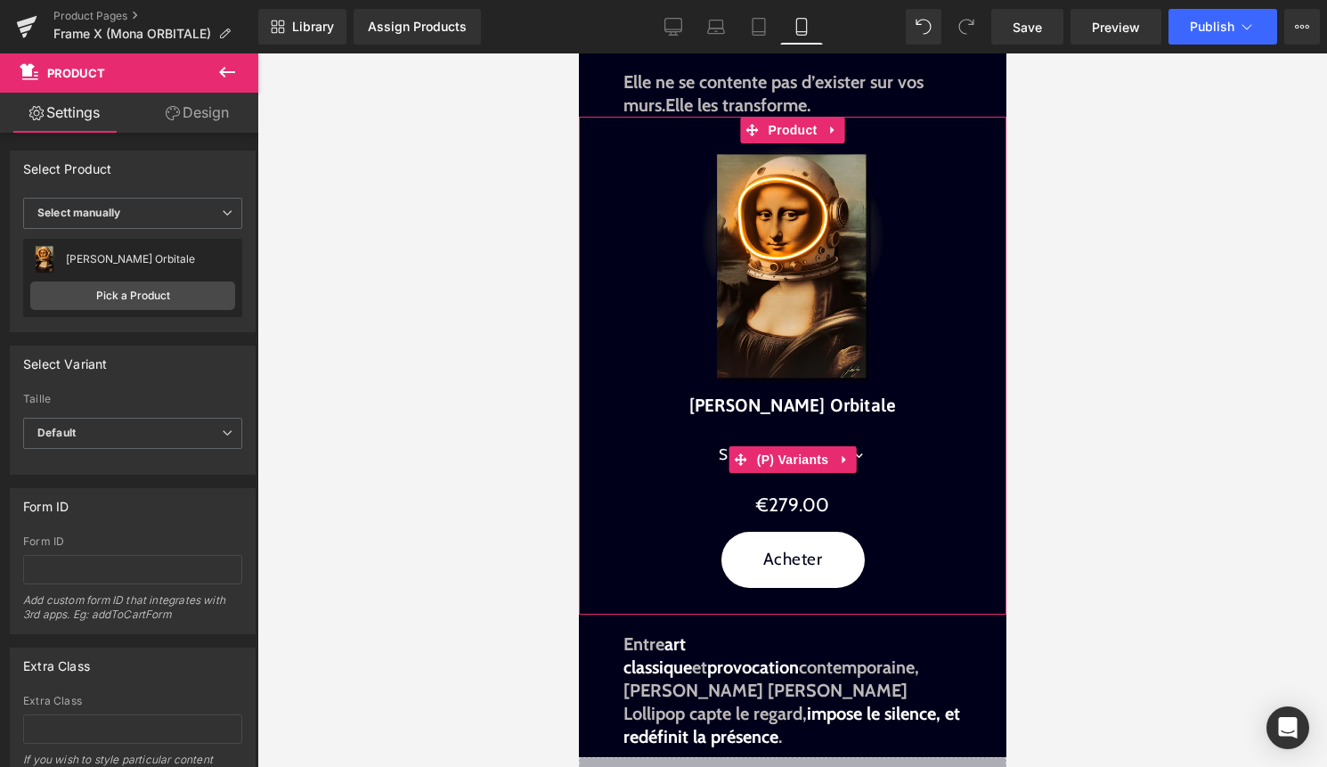
scroll to position [0, 0]
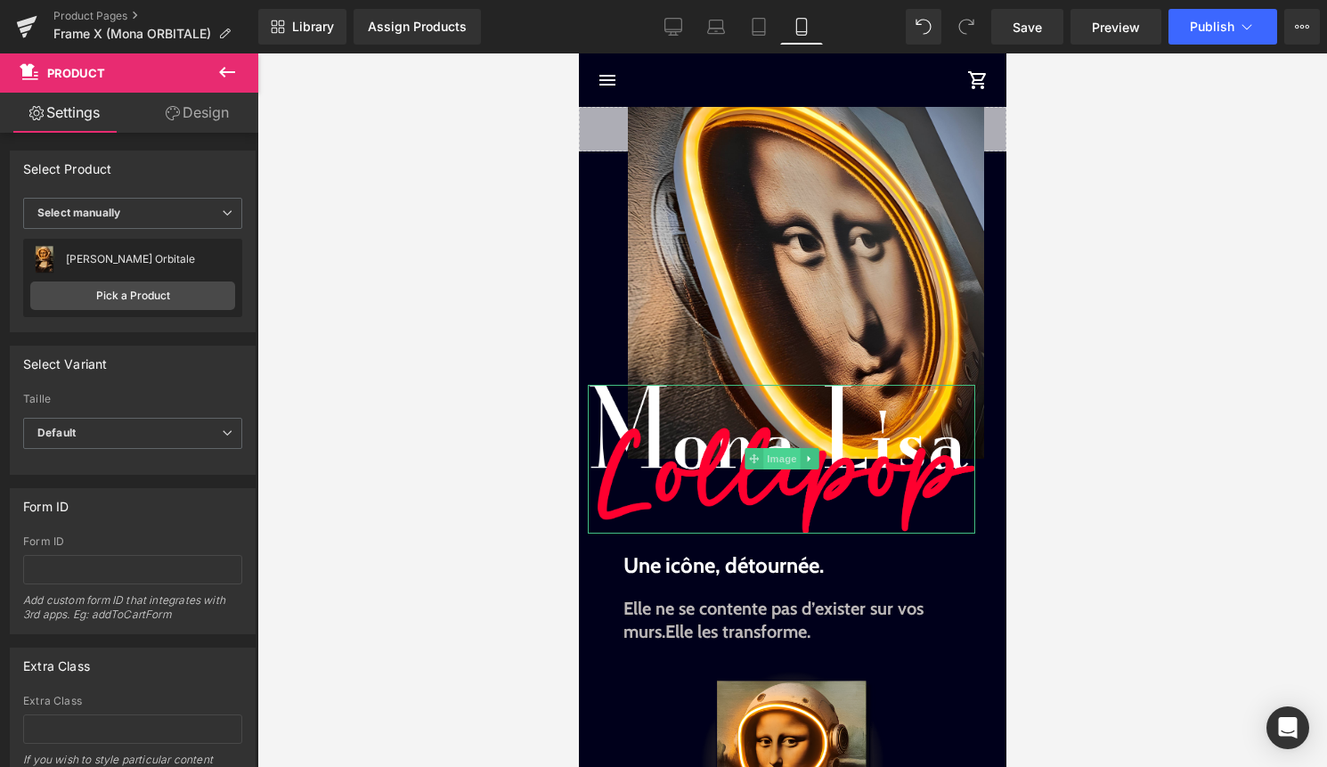
click at [786, 458] on span "Image" at bounding box center [780, 458] width 37 height 21
